Goal: Information Seeking & Learning: Learn about a topic

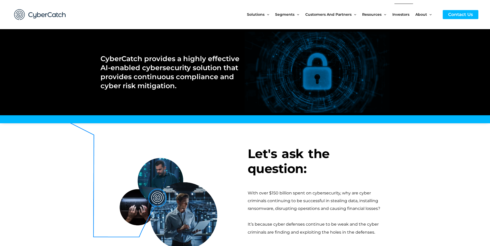
click at [400, 16] on span "Investors" at bounding box center [400, 15] width 17 height 22
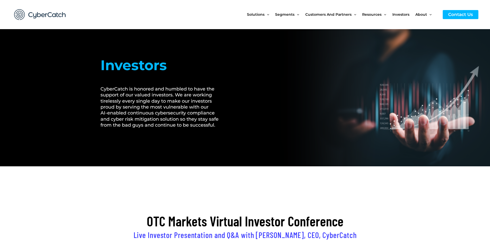
click at [26, 12] on img at bounding box center [40, 14] width 62 height 21
